Goal: Information Seeking & Learning: Check status

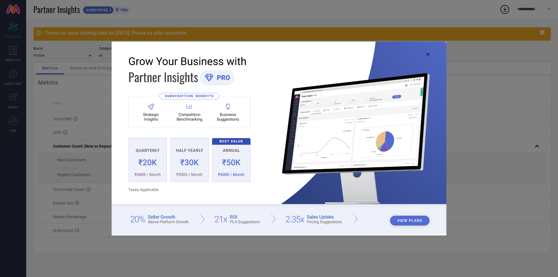
click at [428, 55] on icon at bounding box center [427, 54] width 3 height 3
click at [429, 52] on img at bounding box center [279, 138] width 335 height 192
click at [428, 53] on icon at bounding box center [427, 54] width 3 height 3
